Goal: Task Accomplishment & Management: Use online tool/utility

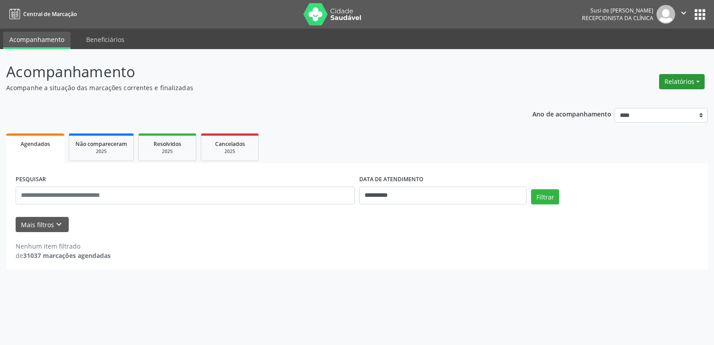
click at [676, 78] on button "Relatórios" at bounding box center [682, 81] width 46 height 15
click at [645, 102] on link "Agendamentos" at bounding box center [657, 101] width 96 height 13
select select "*"
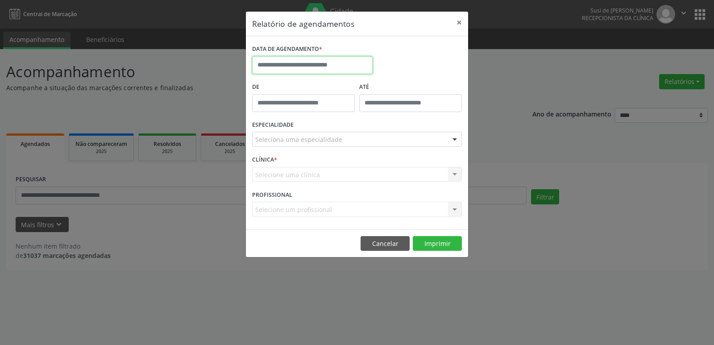
click at [329, 64] on input "text" at bounding box center [312, 65] width 121 height 18
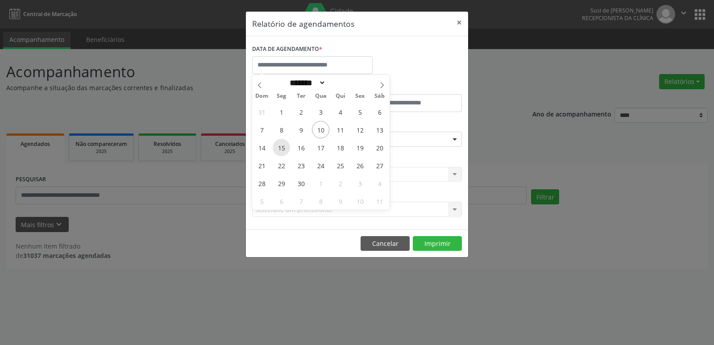
click at [281, 152] on span "15" at bounding box center [281, 147] width 17 height 17
type input "**********"
click at [281, 152] on span "15" at bounding box center [281, 147] width 17 height 17
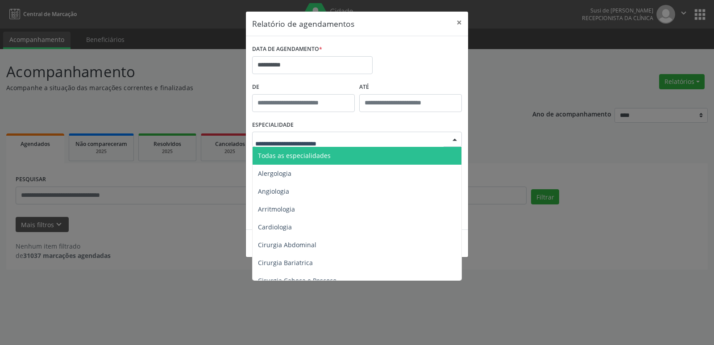
click at [454, 140] on div at bounding box center [454, 139] width 13 height 15
click at [294, 157] on span "Todas as especialidades" at bounding box center [294, 155] width 73 height 8
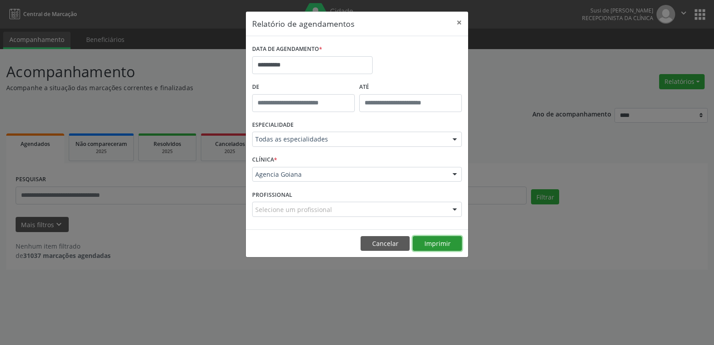
click at [432, 246] on button "Imprimir" at bounding box center [437, 243] width 49 height 15
